Goal: Information Seeking & Learning: Learn about a topic

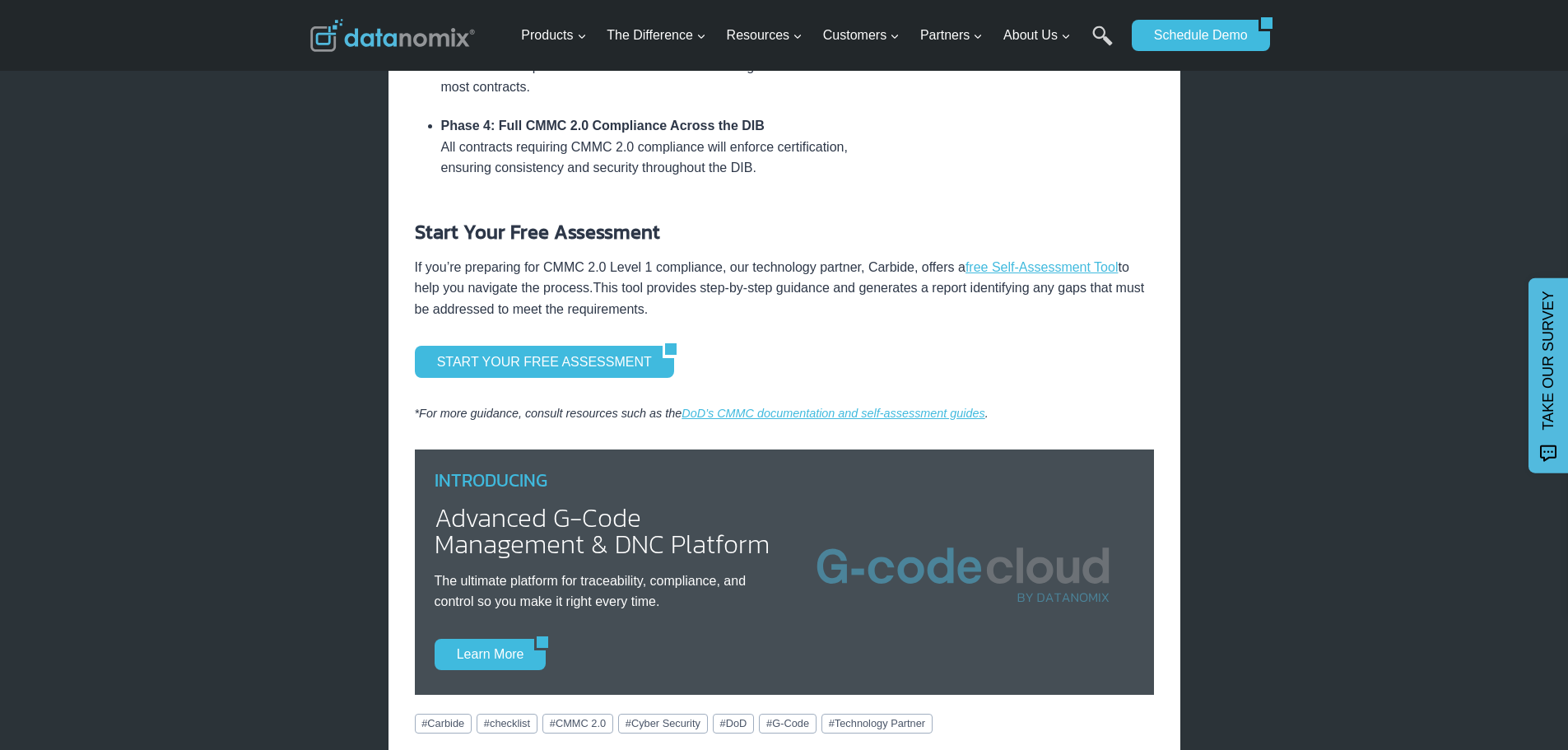
scroll to position [1037, 0]
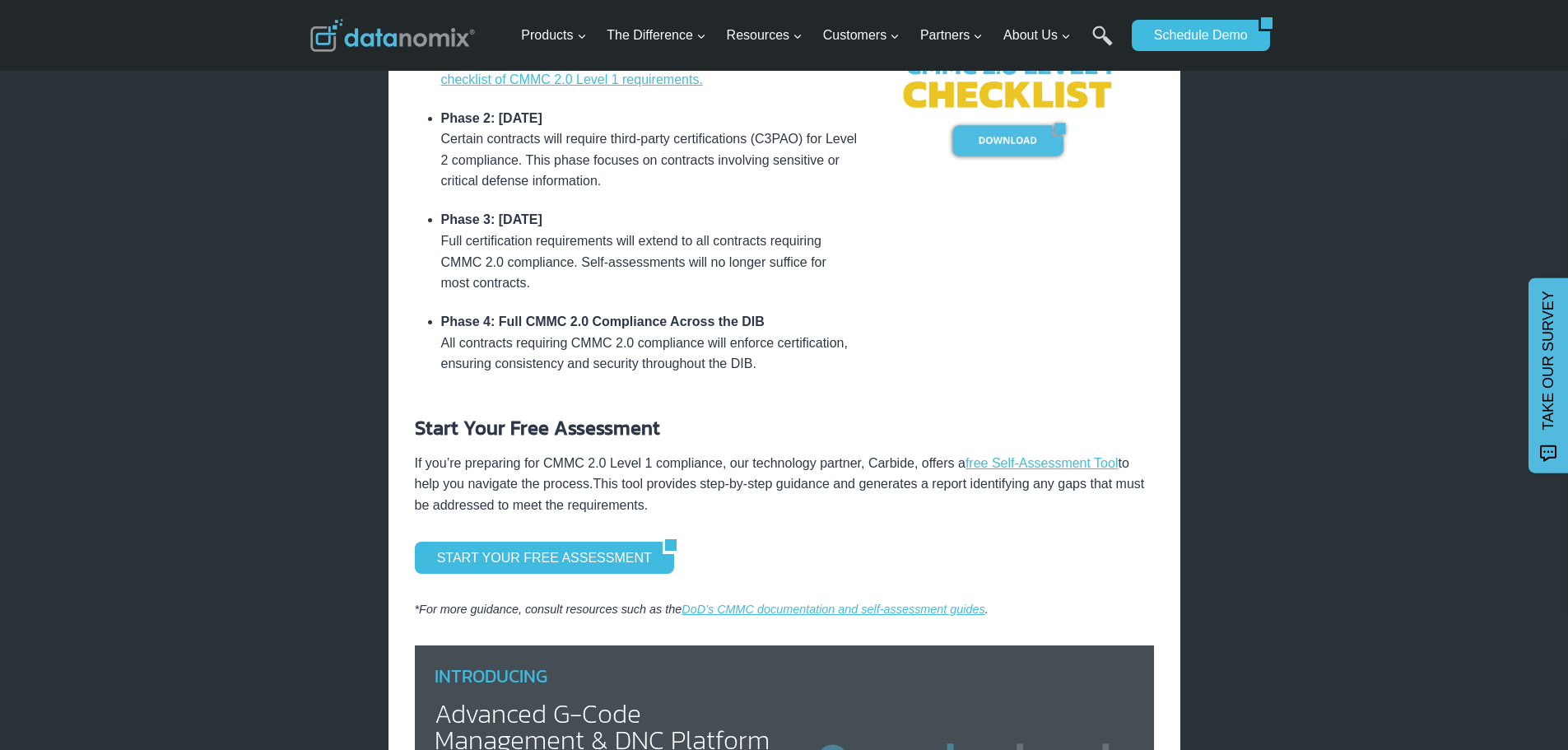
click at [563, 541] on div "Navigating cybersecurity for your shop can seem like a labyrinth, especially fo…" at bounding box center [784, 171] width 739 height 1442
click at [565, 558] on link "START YOUR FREE ASSESSMENT" at bounding box center [538, 557] width 248 height 31
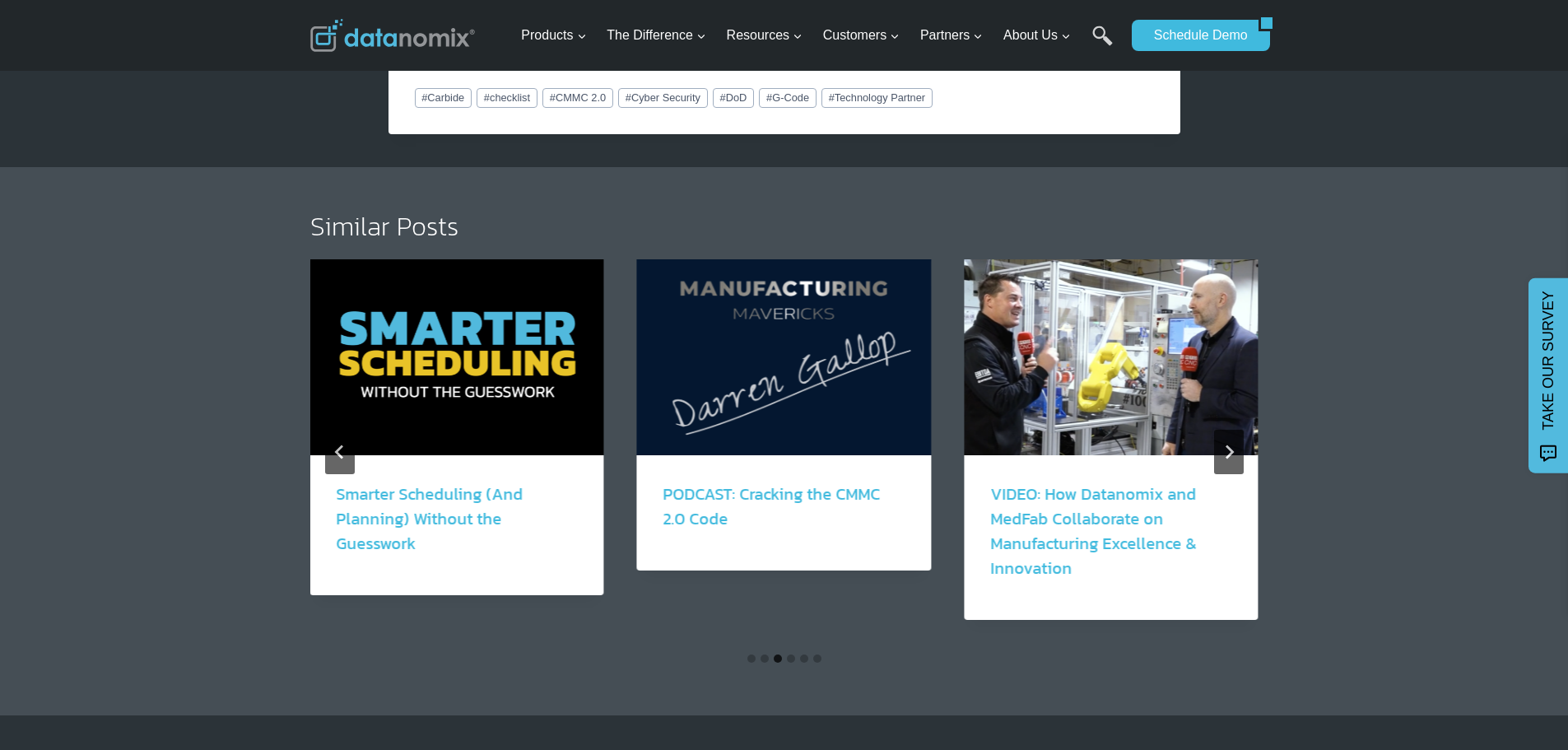
scroll to position [1860, 0]
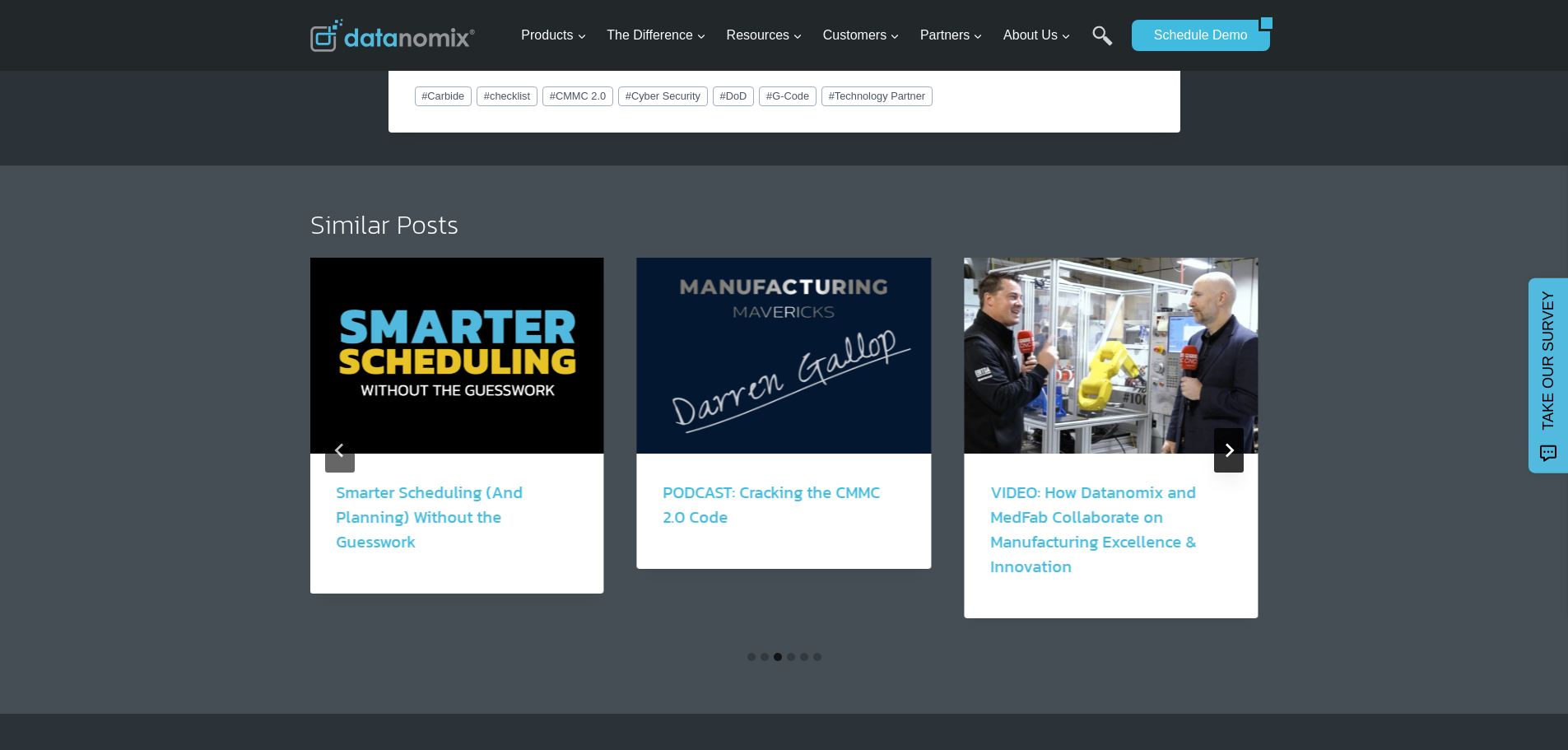
click at [1227, 454] on icon "Next" at bounding box center [1229, 450] width 15 height 15
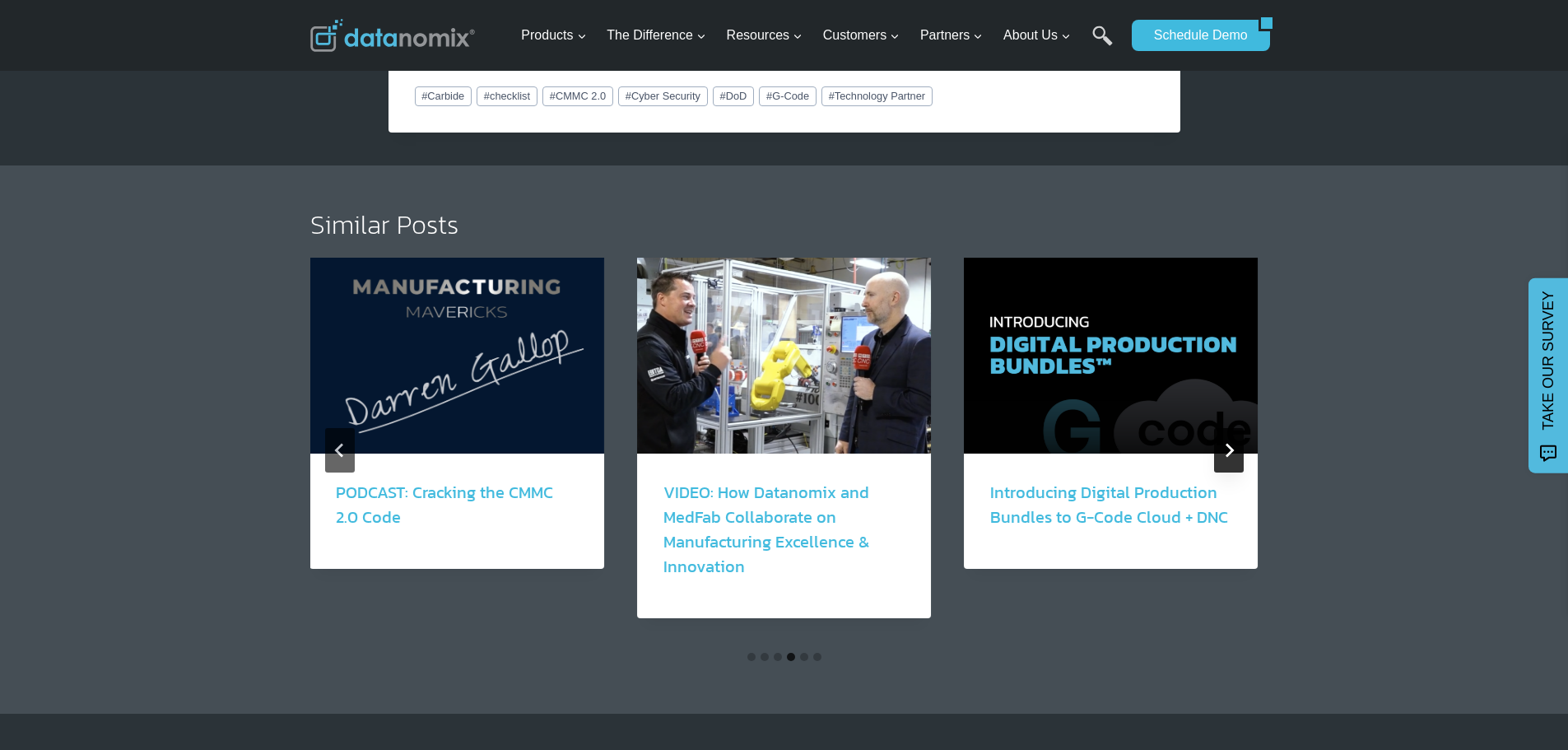
click at [1227, 454] on icon "Next" at bounding box center [1229, 450] width 15 height 15
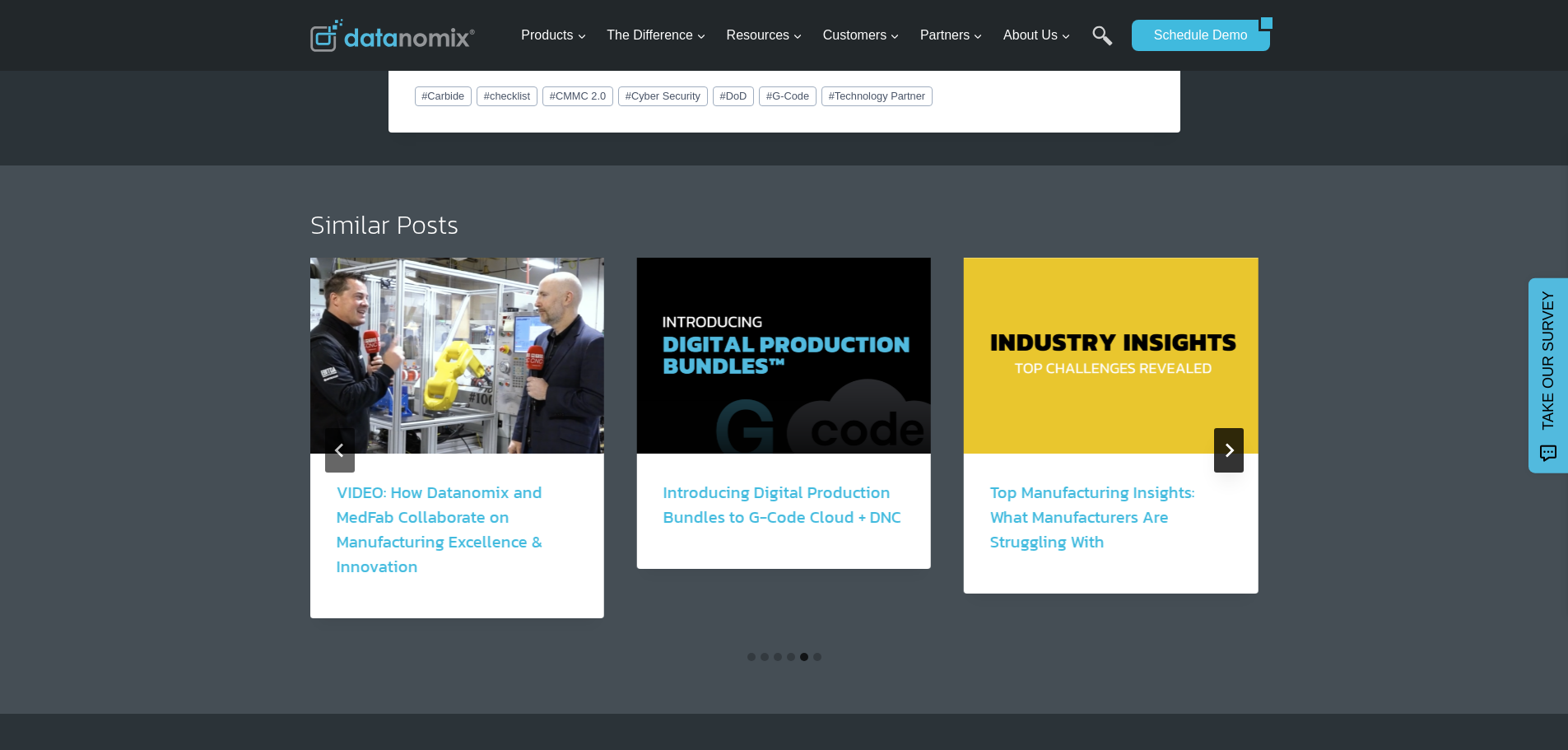
click at [1227, 454] on icon "Next" at bounding box center [1229, 450] width 15 height 15
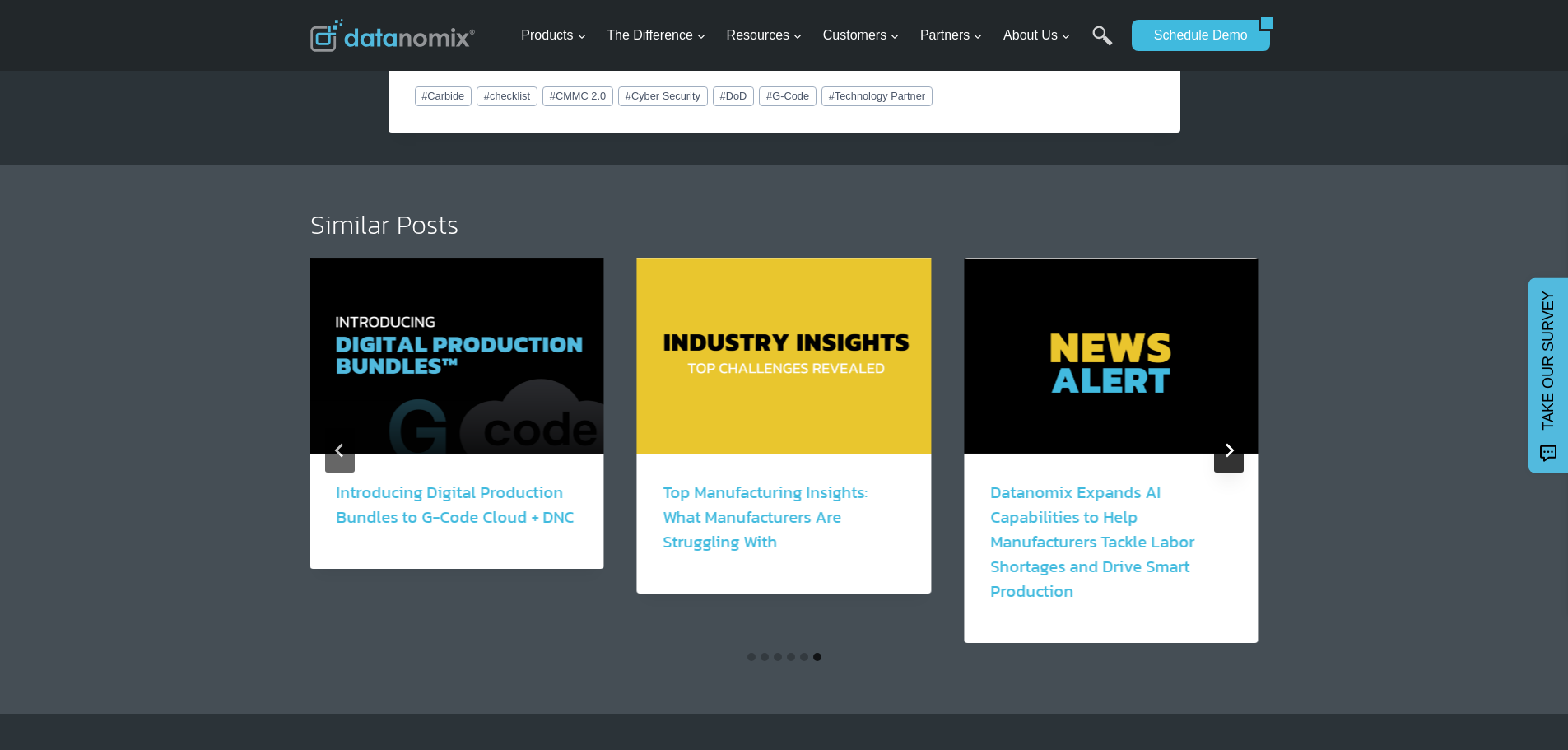
click at [1219, 441] on button "Go to first slide" at bounding box center [1229, 449] width 30 height 44
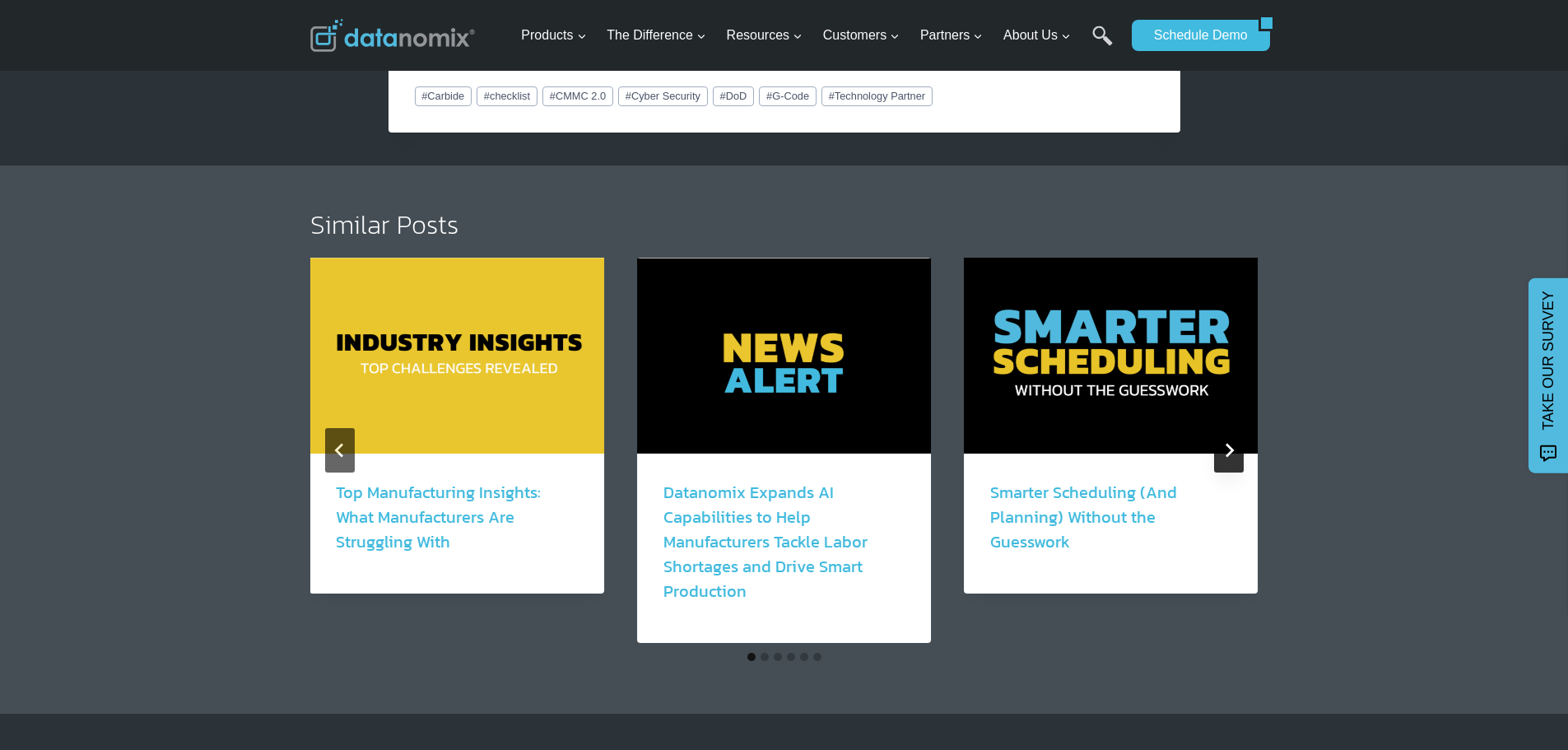
click at [1219, 441] on button "Next" at bounding box center [1229, 449] width 30 height 44
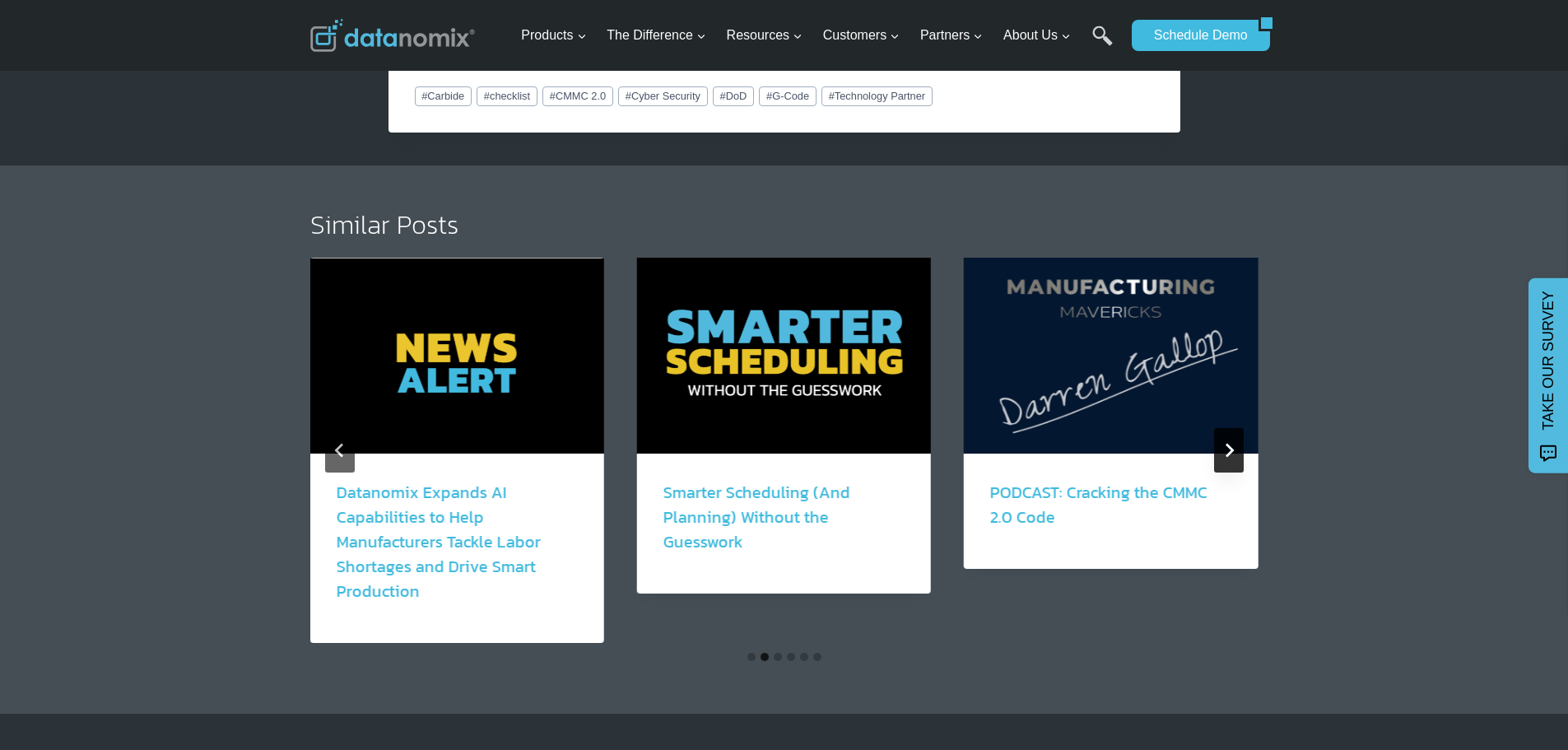
click at [1219, 441] on button "Next" at bounding box center [1229, 449] width 30 height 44
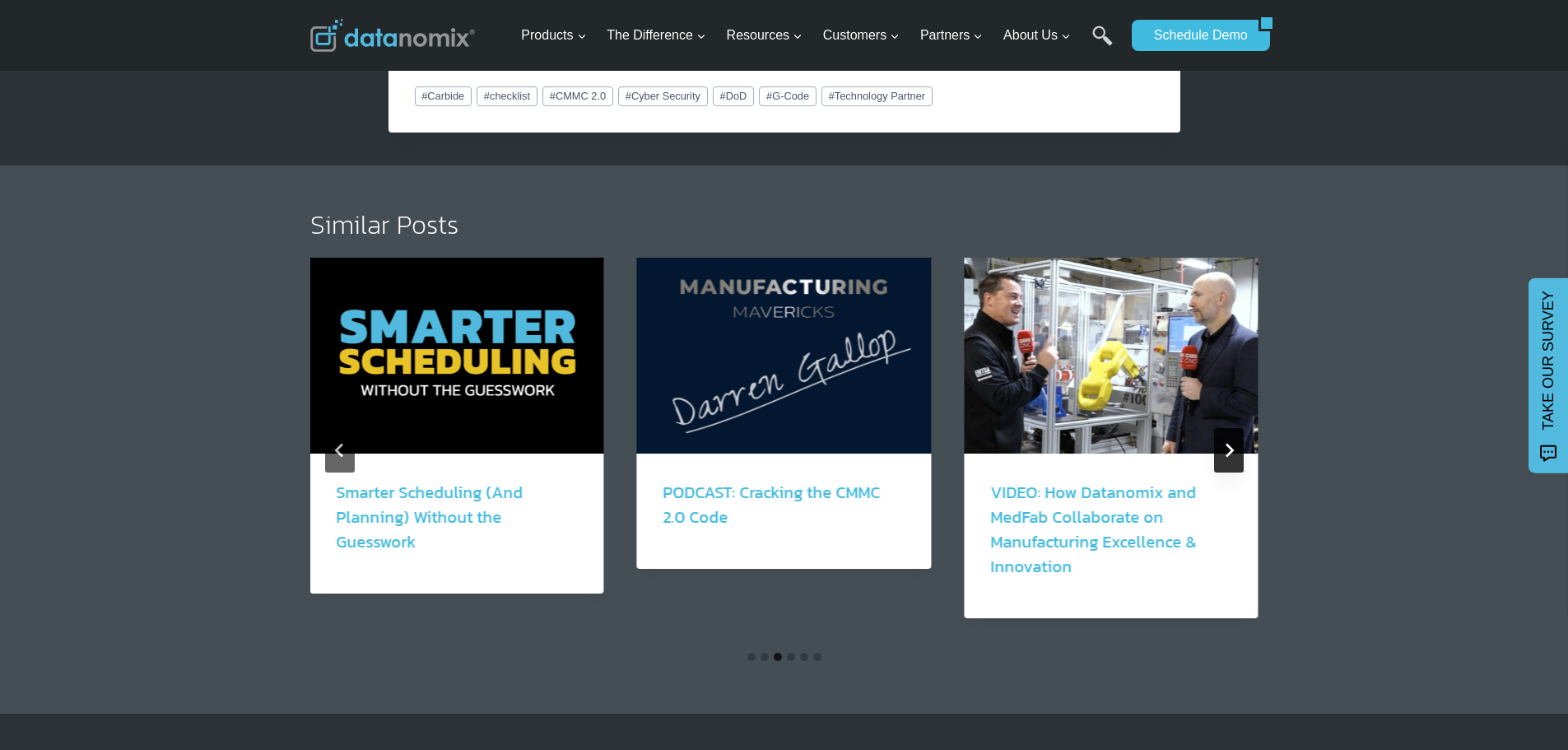
click at [1229, 451] on icon "Next" at bounding box center [1229, 450] width 15 height 15
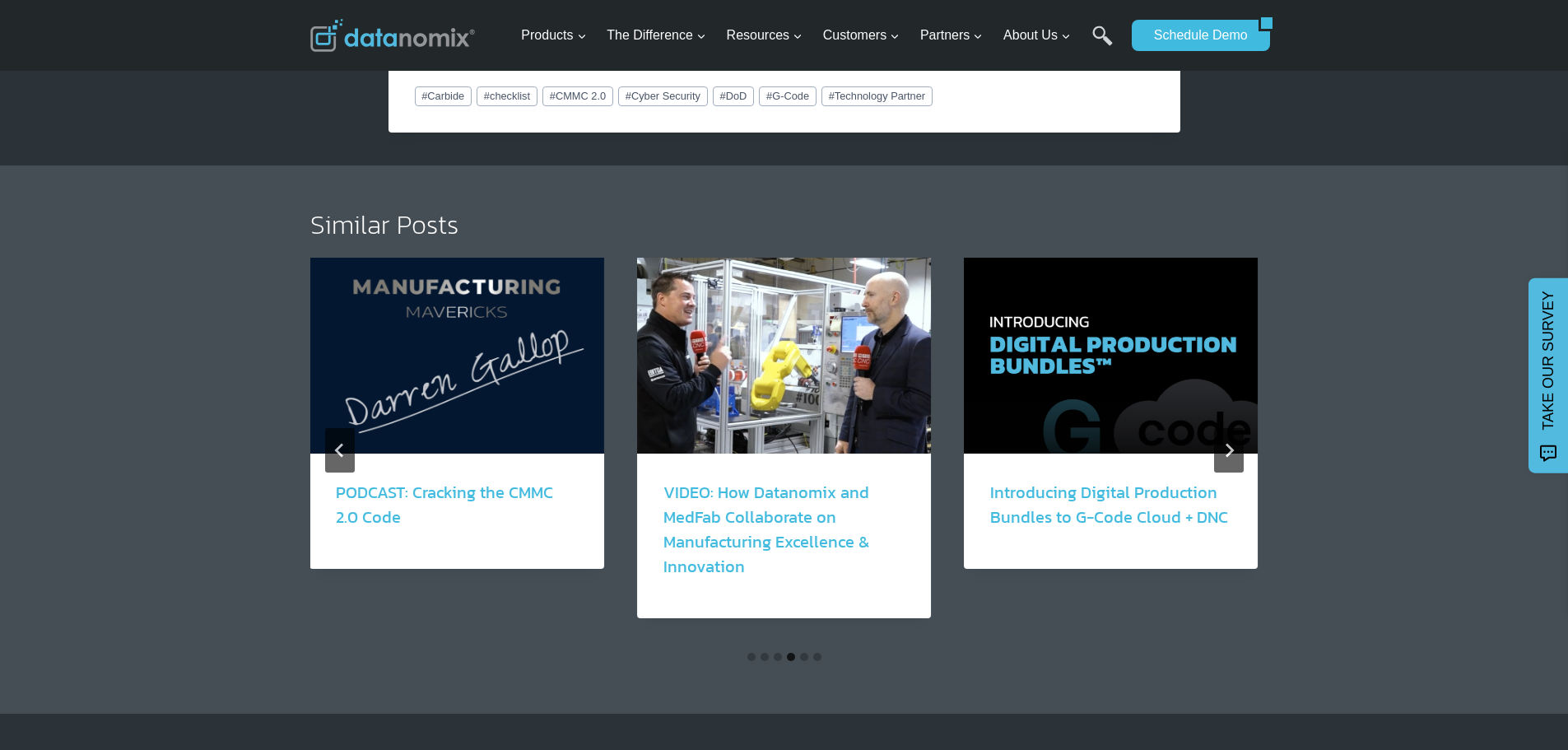
click at [736, 522] on link "VIDEO: How Datanomix and MedFab Collaborate on Manufacturing Excellence & Innov…" at bounding box center [765, 529] width 205 height 98
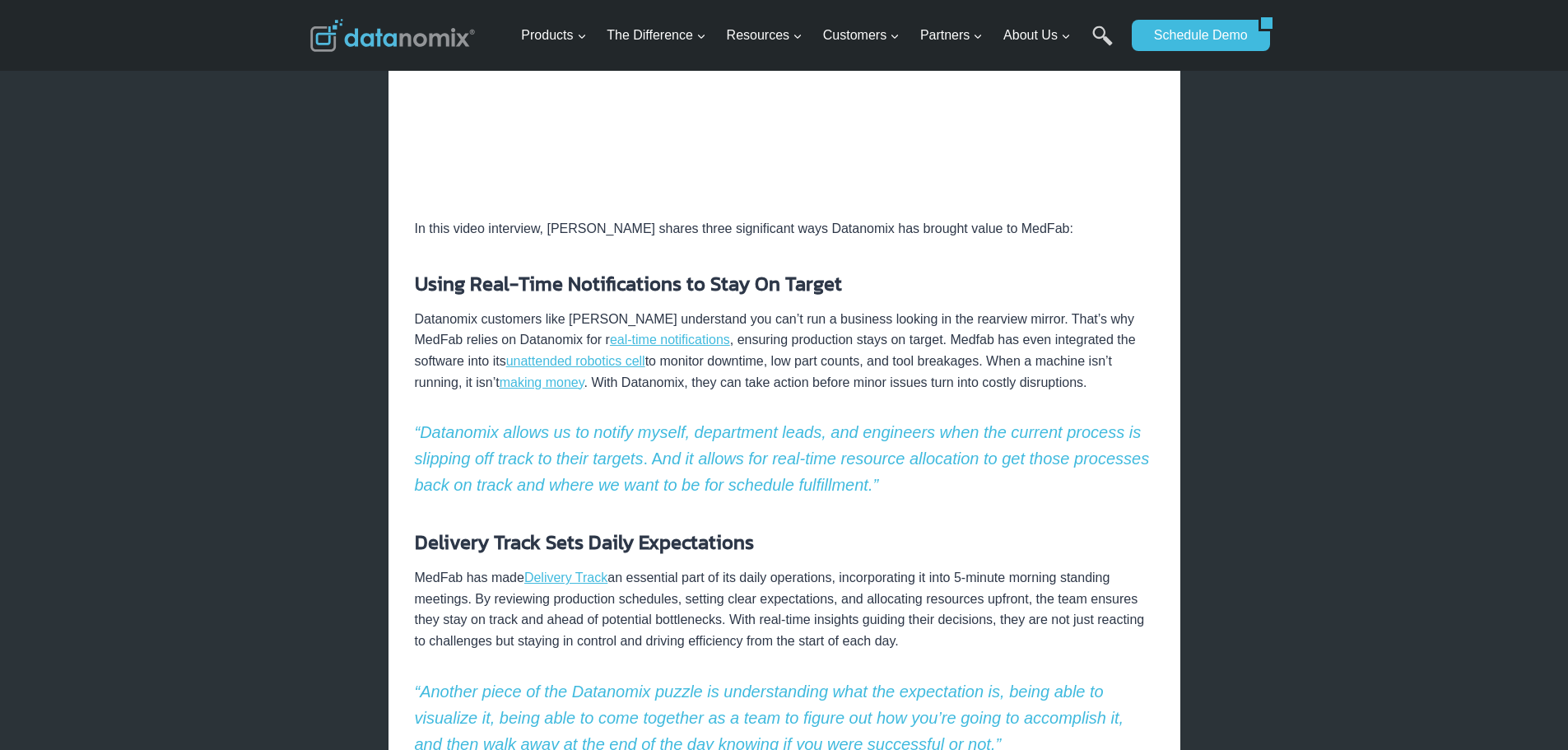
scroll to position [1152, 0]
